Goal: Task Accomplishment & Management: Manage account settings

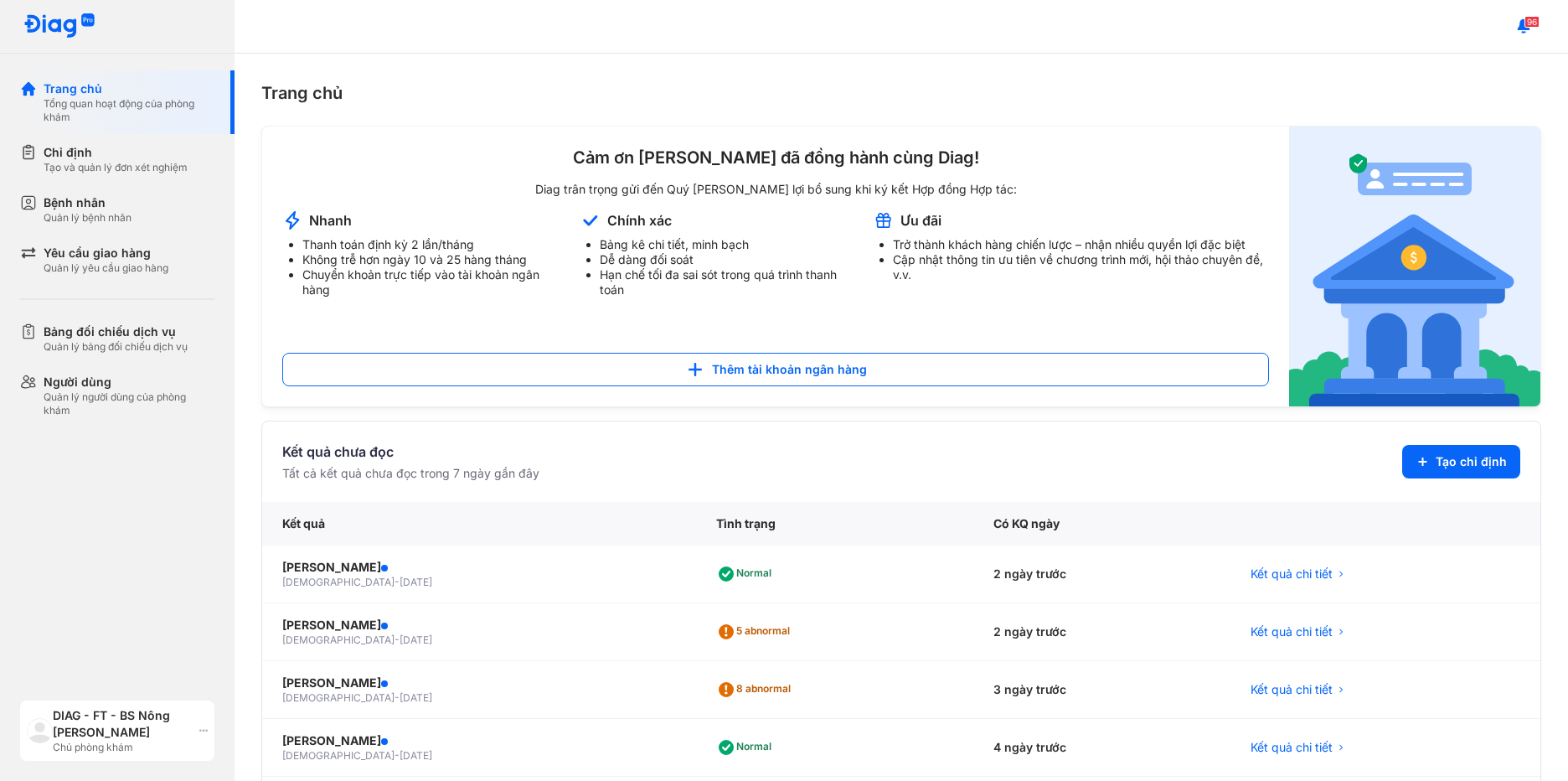
click at [199, 730] on use at bounding box center [203, 731] width 9 height 3
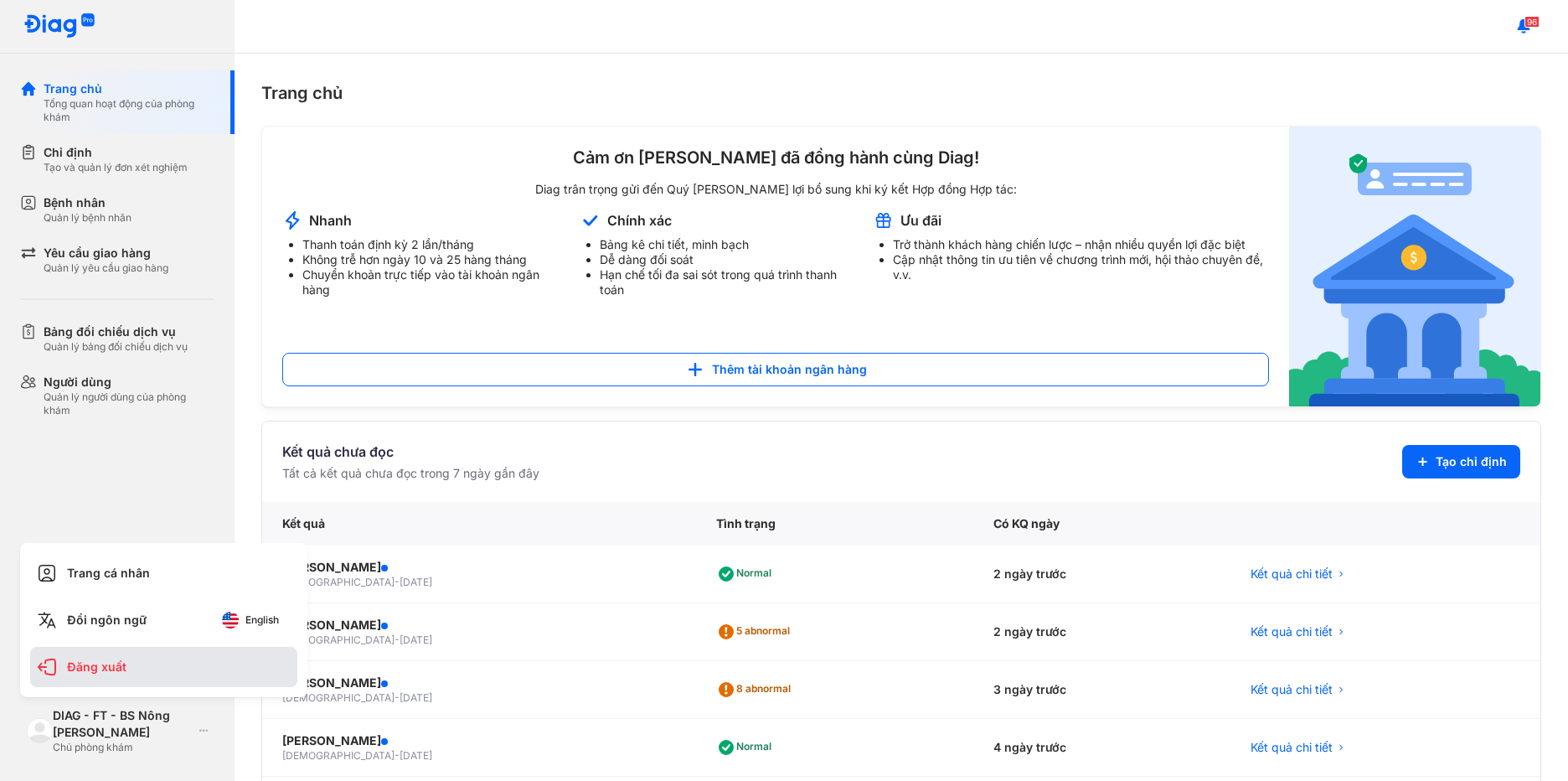
click at [180, 675] on div "Đăng xuất" at bounding box center [164, 667] width 268 height 41
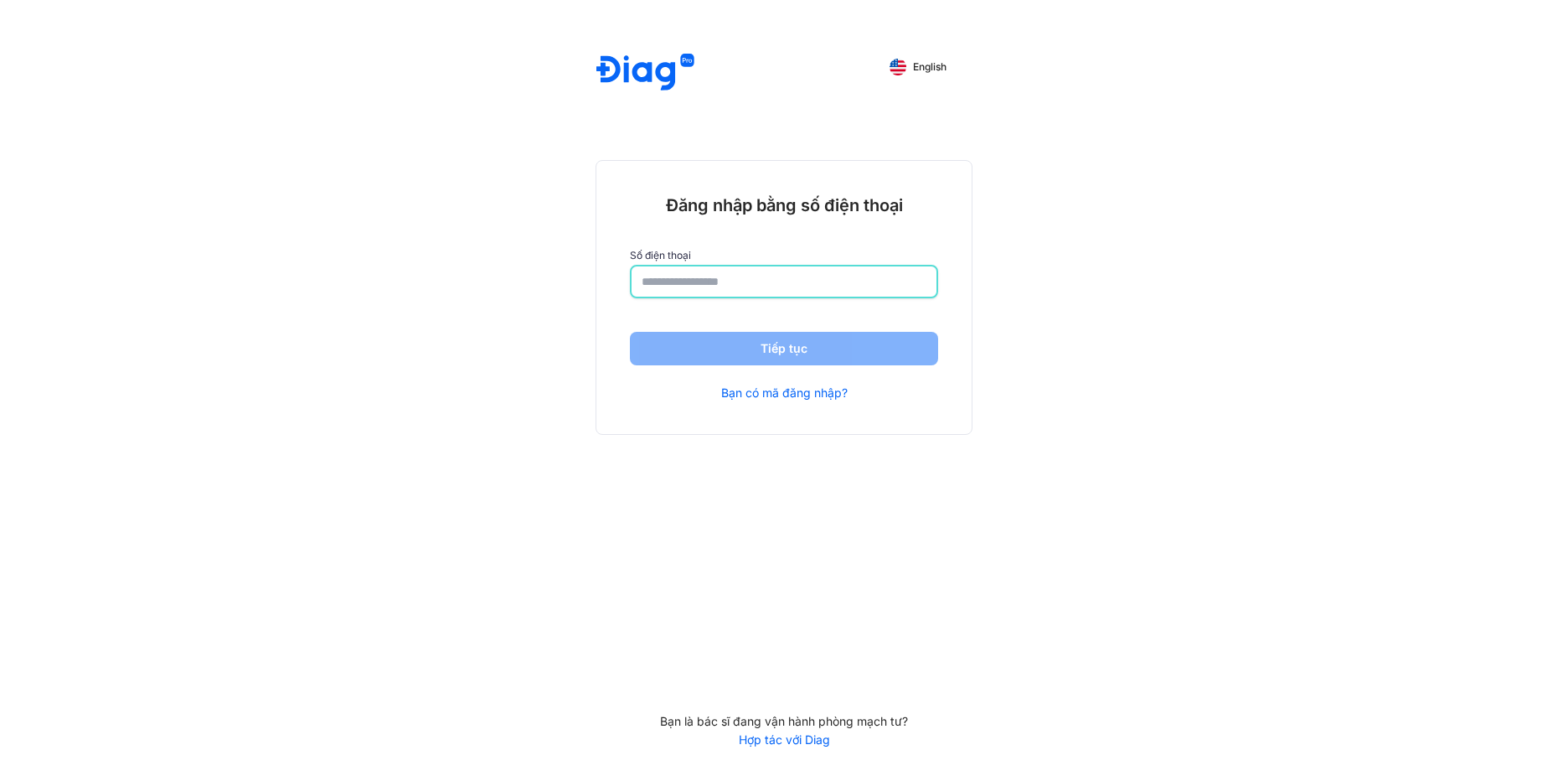
click at [664, 271] on input "number" at bounding box center [784, 282] width 285 height 30
type input "**********"
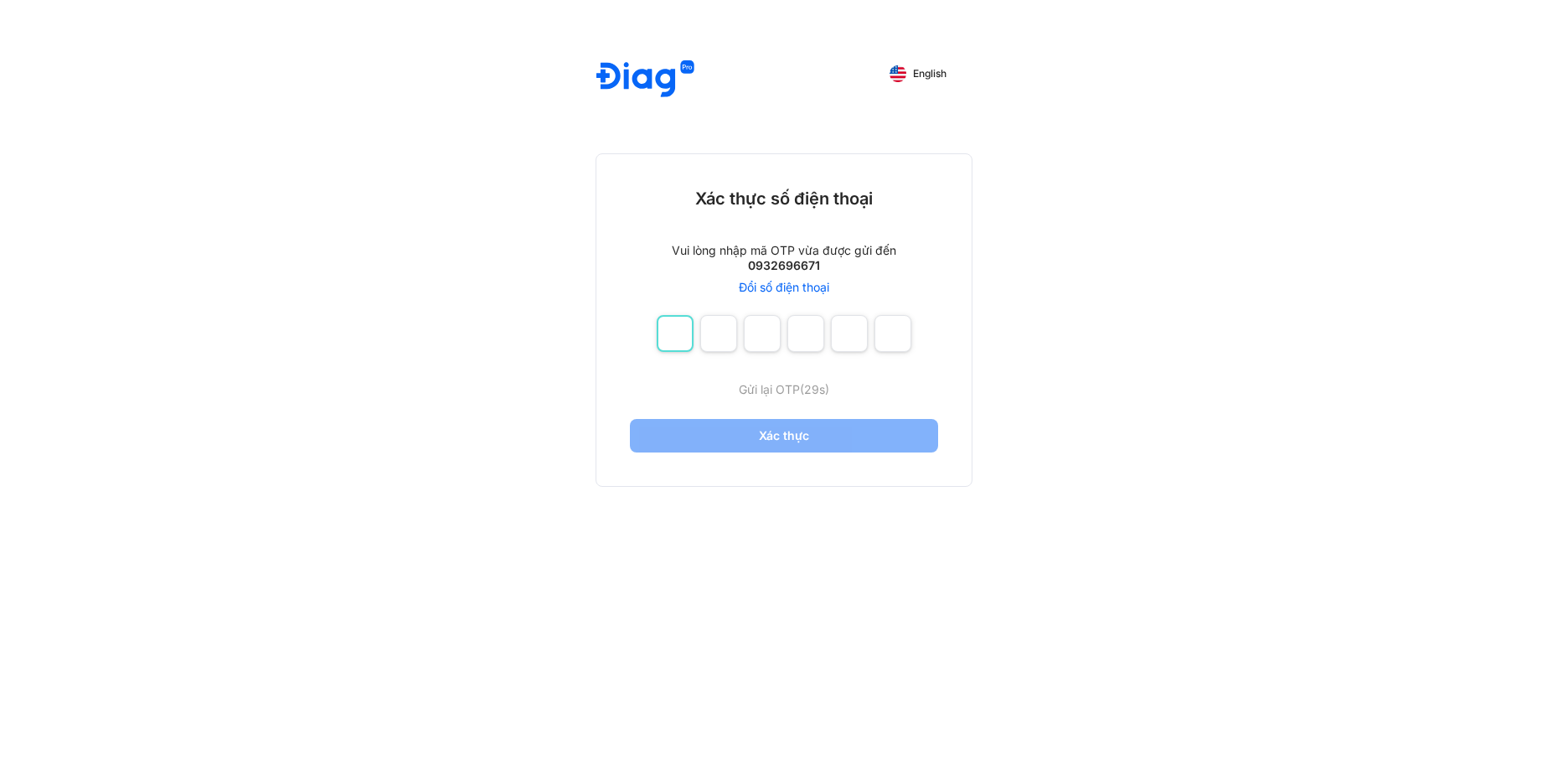
click at [665, 322] on input "number" at bounding box center [675, 334] width 37 height 37
type input "*"
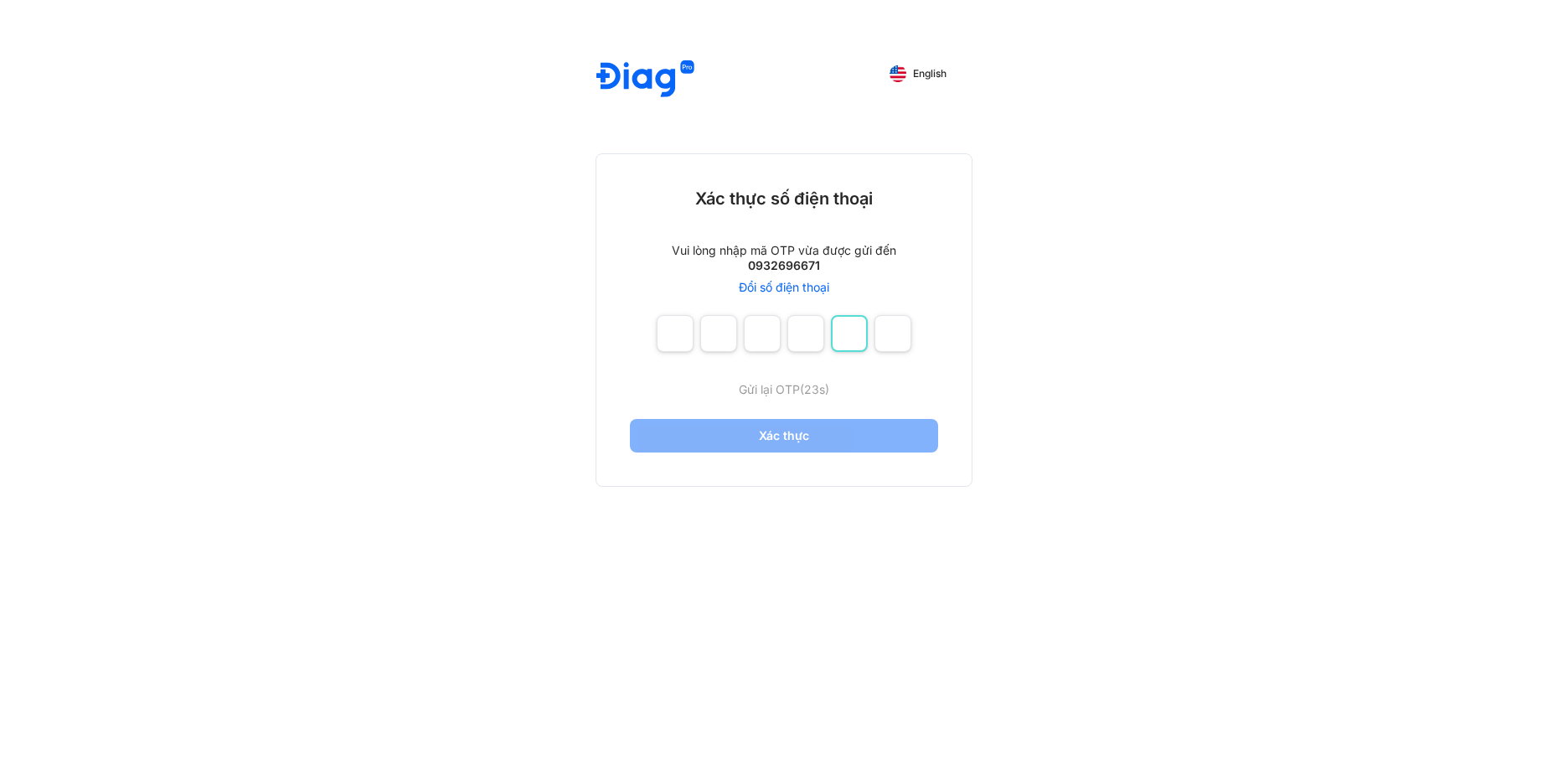
type input "*"
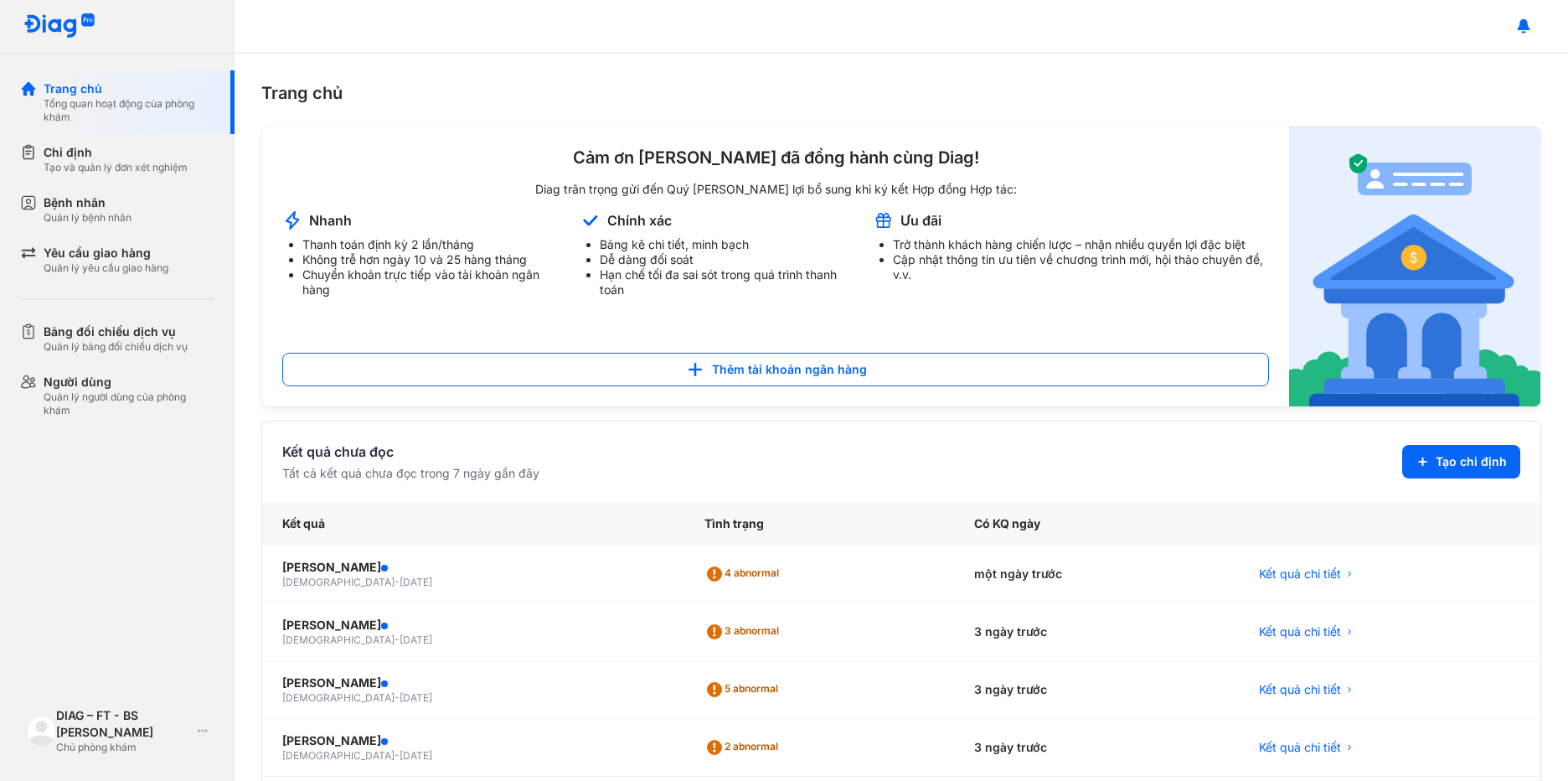
scroll to position [335, 0]
